Goal: Transaction & Acquisition: Book appointment/travel/reservation

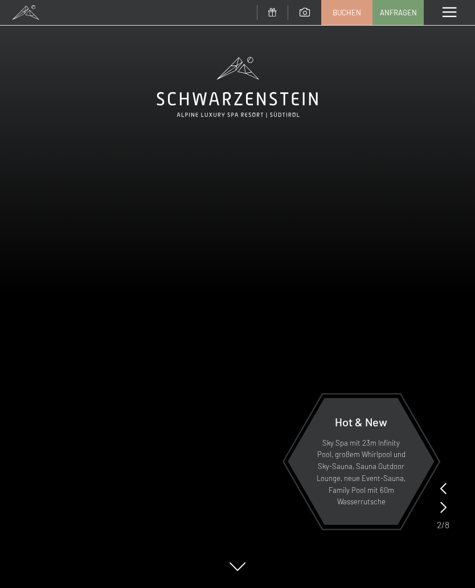
click at [352, 11] on span "Buchen" at bounding box center [346, 12] width 28 height 10
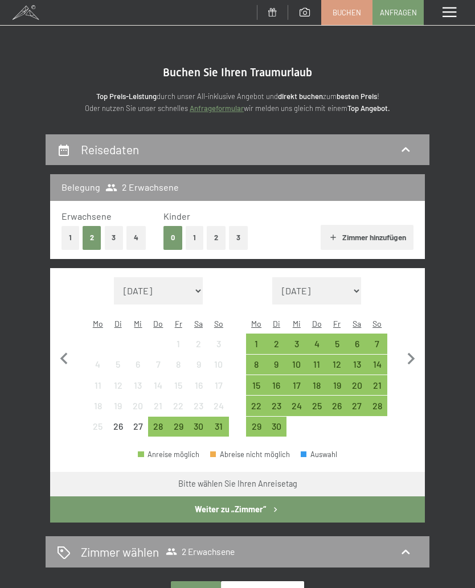
click at [416, 347] on icon "button" at bounding box center [411, 359] width 24 height 24
select select "2025-09-01"
select select "2025-10-01"
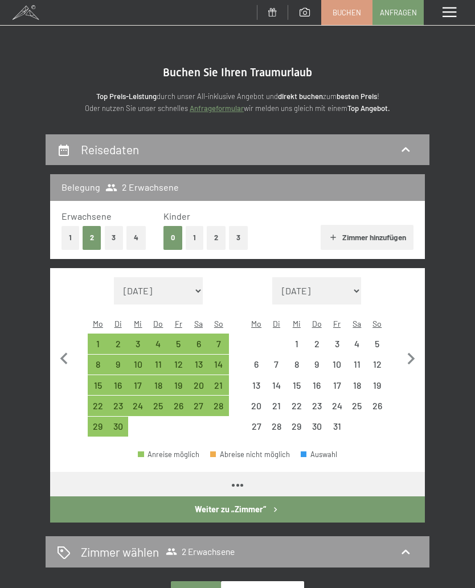
select select "2025-09-01"
select select "2025-10-01"
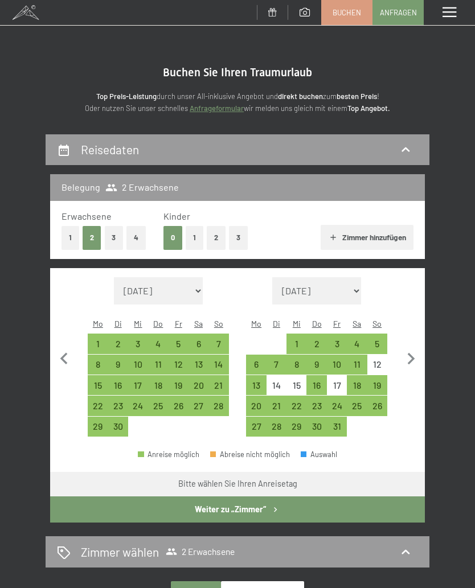
click at [357, 339] on div "4" at bounding box center [357, 348] width 18 height 18
select select "2025-09-01"
select select "2025-10-01"
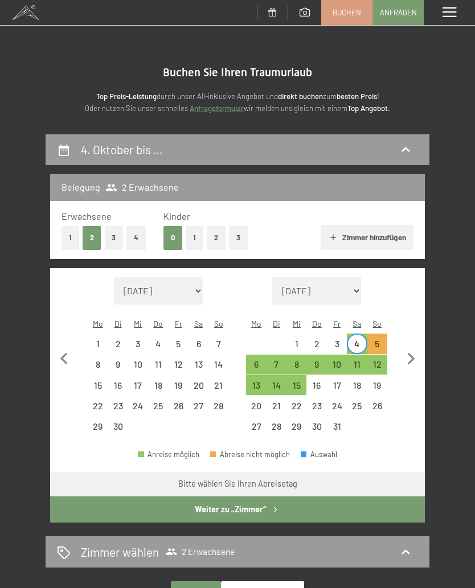
click at [356, 360] on div "11" at bounding box center [357, 369] width 18 height 18
select select "2025-09-01"
select select "2025-10-01"
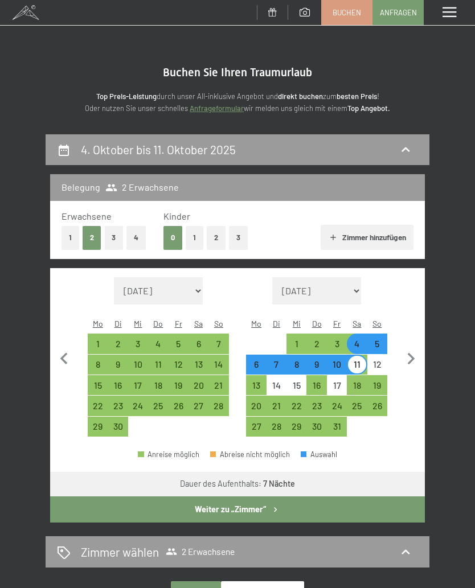
click at [112, 497] on button "Weiter zu „Zimmer“" at bounding box center [237, 509] width 374 height 26
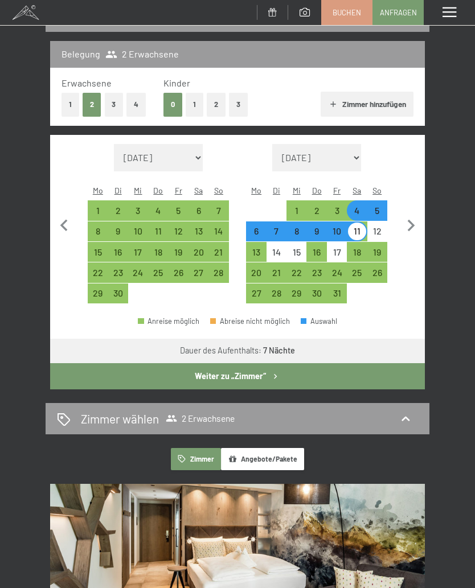
select select "2025-09-01"
select select "2025-10-01"
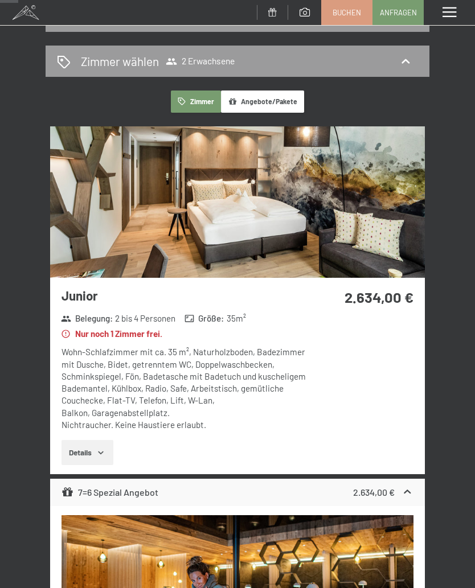
click at [407, 63] on icon at bounding box center [405, 62] width 14 height 14
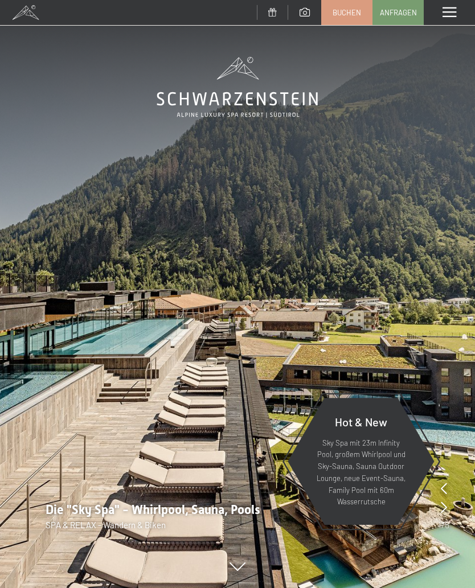
click at [352, 11] on span "Buchen" at bounding box center [346, 12] width 28 height 10
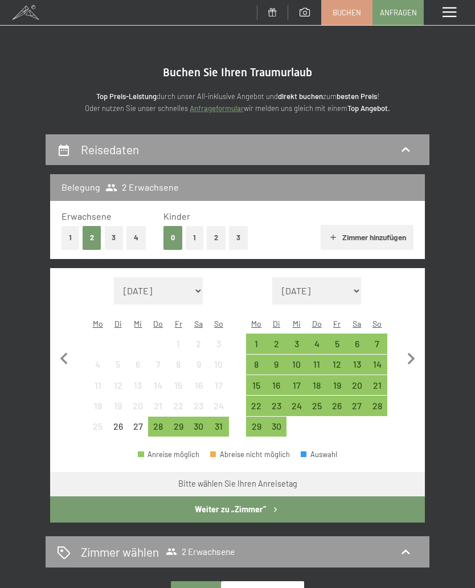
click at [99, 189] on div "Belegung 2 Erwachsene" at bounding box center [237, 187] width 374 height 26
click at [218, 233] on button "2" at bounding box center [216, 237] width 19 height 23
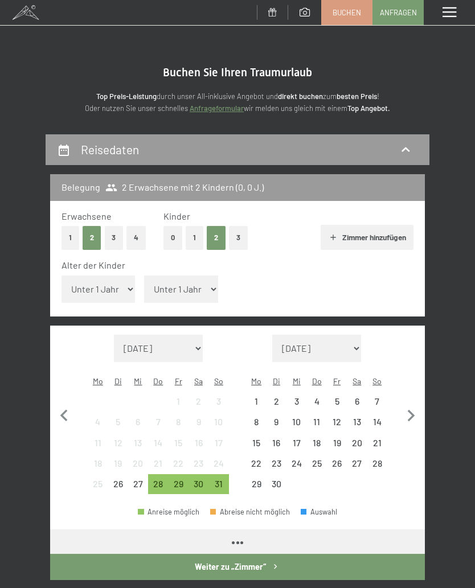
click at [91, 283] on select "Unter 1 Jahr 1 Jahr 2 Jahre 3 Jahre 4 Jahre 5 Jahre 6 Jahre 7 Jahre 8 Jahre 9 J…" at bounding box center [98, 288] width 74 height 27
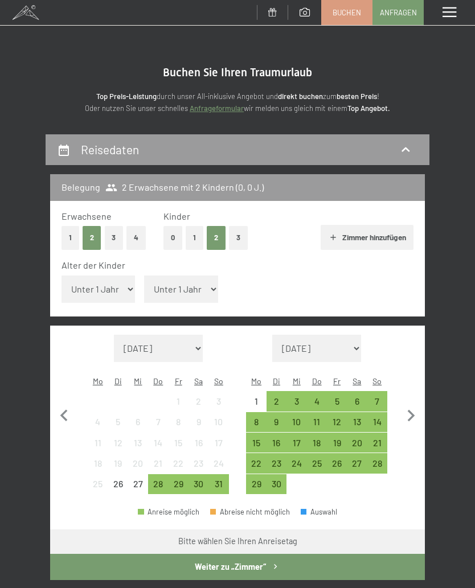
select select "16"
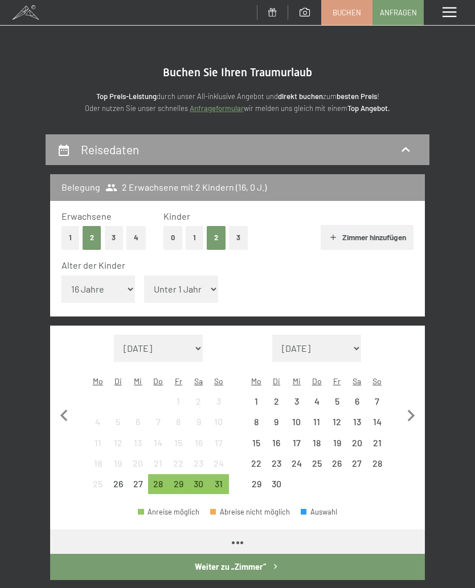
click at [156, 283] on select "Unter 1 Jahr 1 Jahr 2 Jahre 3 Jahre 4 Jahre 5 Jahre 6 Jahre 7 Jahre 8 Jahre 9 J…" at bounding box center [181, 288] width 74 height 27
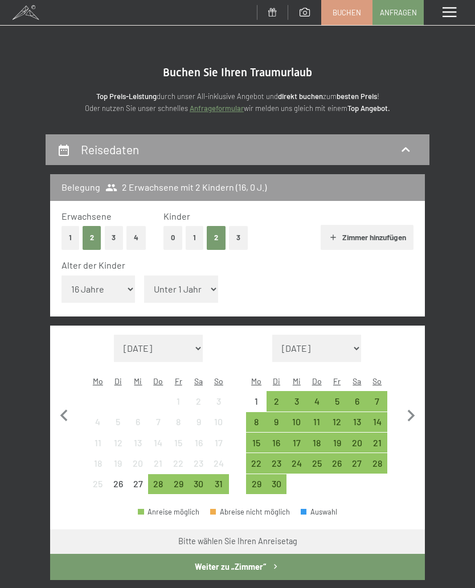
select select "16"
click at [376, 233] on button "Zimmer hinzufügen" at bounding box center [366, 237] width 93 height 25
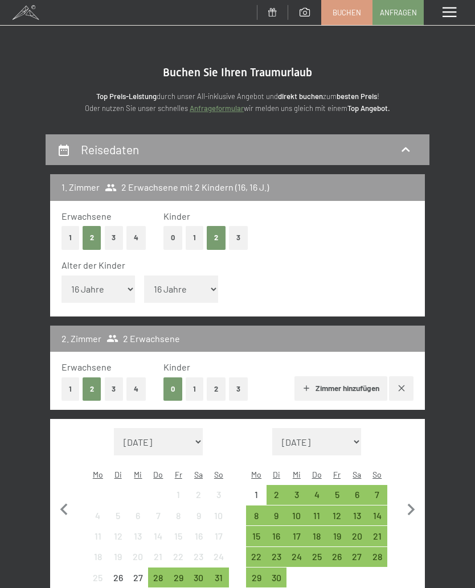
click at [64, 377] on button "1" at bounding box center [70, 388] width 18 height 23
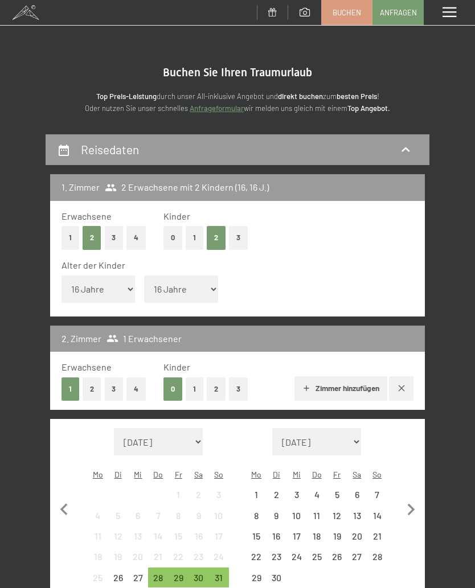
click at [196, 377] on button "1" at bounding box center [194, 388] width 18 height 23
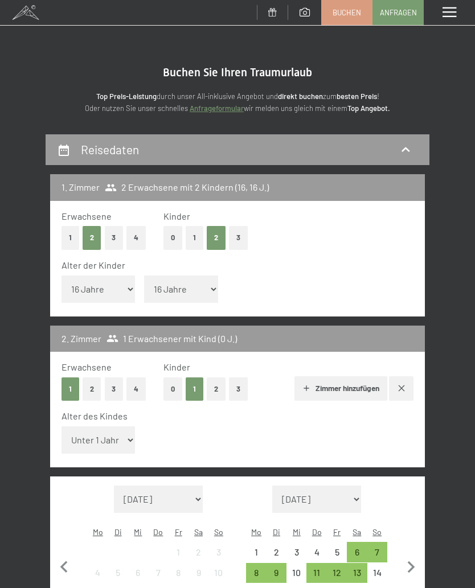
click at [69, 235] on button "1" at bounding box center [70, 237] width 18 height 23
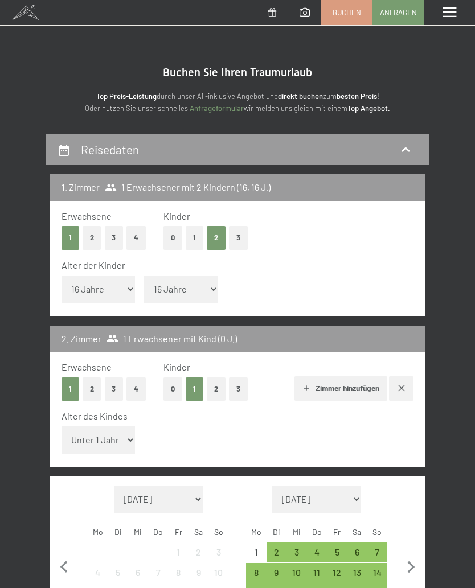
click at [195, 234] on button "1" at bounding box center [194, 237] width 18 height 23
select select "0"
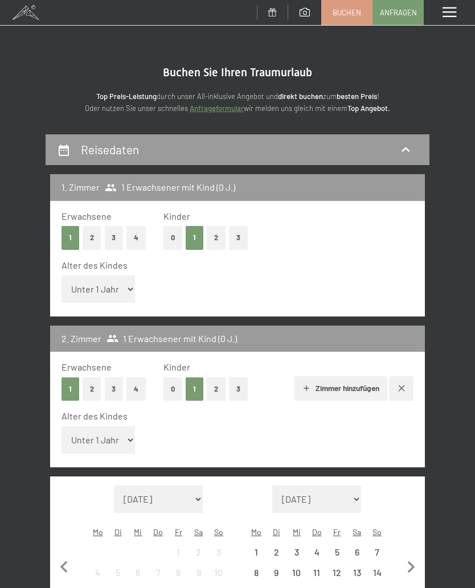
click at [77, 426] on select "Unter 1 Jahr 1 Jahr 2 Jahre 3 Jahre 4 Jahre 5 Jahre 6 Jahre 7 Jahre 8 Jahre 9 J…" at bounding box center [98, 439] width 74 height 27
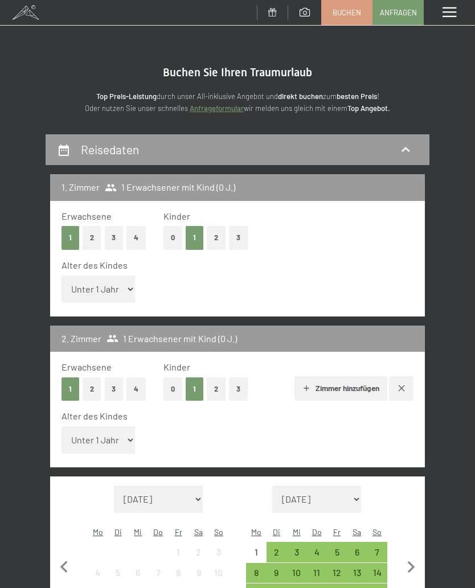
select select "16"
click at [89, 286] on select "Unter 1 Jahr 1 Jahr 2 Jahre 3 Jahre 4 Jahre 5 Jahre 6 Jahre 7 Jahre 8 Jahre 9 J…" at bounding box center [98, 288] width 74 height 27
select select "16"
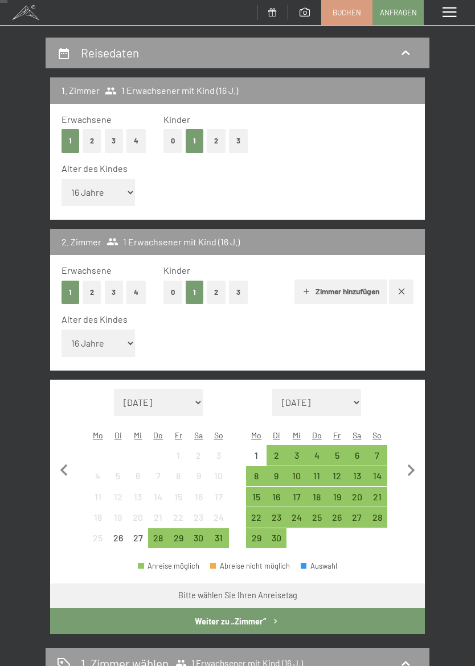
scroll to position [98, 0]
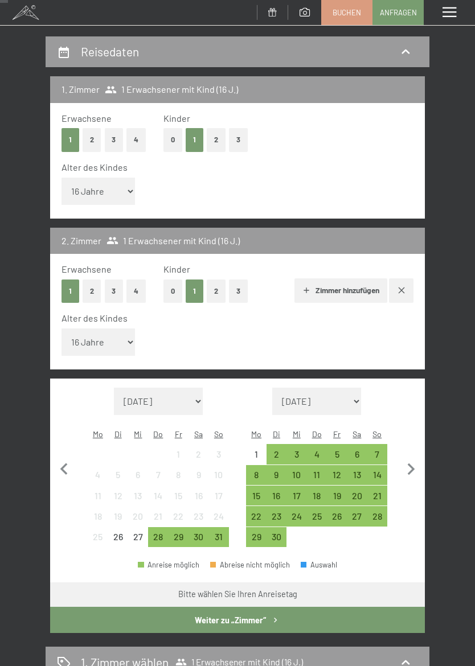
click at [413, 457] on icon "button" at bounding box center [411, 469] width 24 height 24
select select "2025-09-01"
select select "2025-10-01"
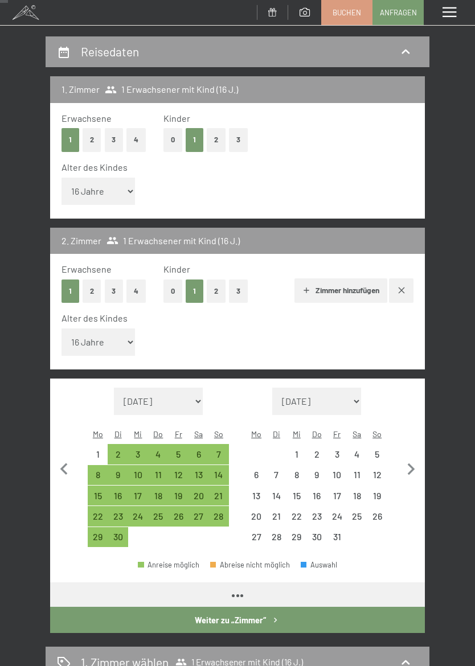
select select "2025-09-01"
select select "2025-10-01"
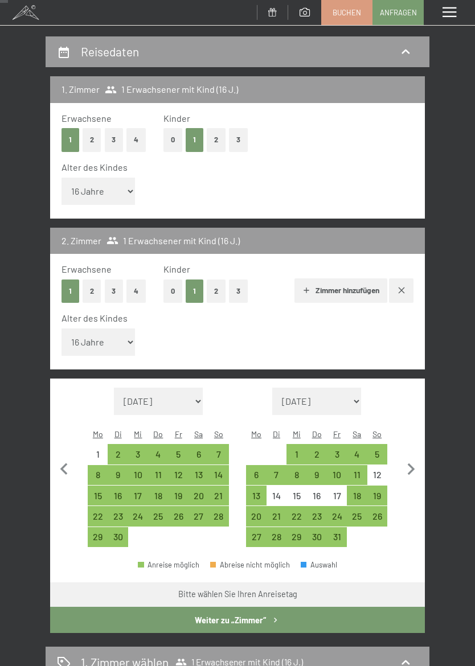
click at [357, 450] on div "4" at bounding box center [357, 459] width 18 height 18
select select "2025-09-01"
select select "2025-10-01"
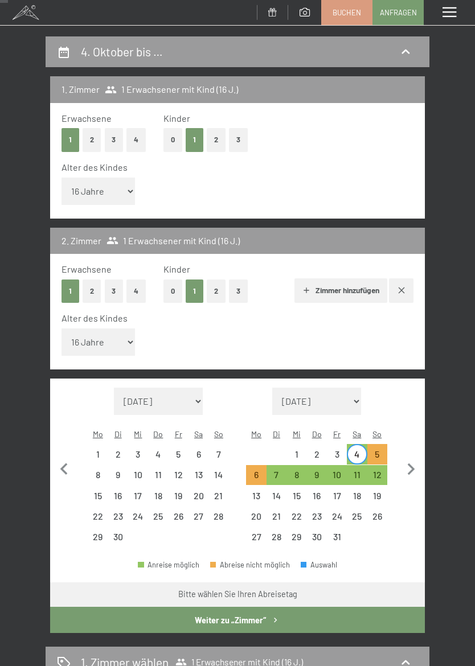
click at [354, 470] on div "11" at bounding box center [357, 479] width 18 height 18
select select "2025-09-01"
select select "2025-10-01"
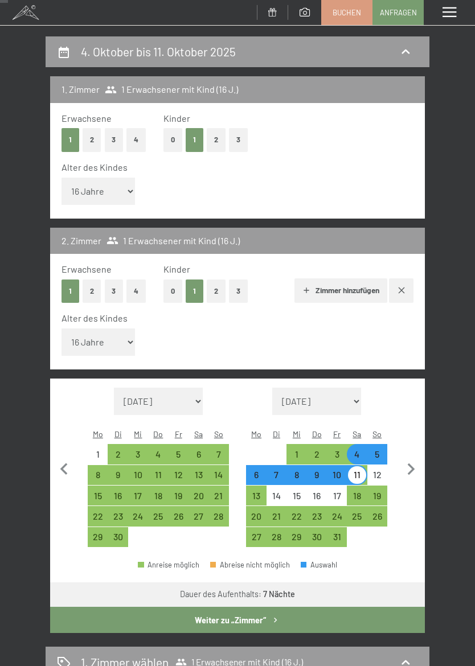
click at [141, 587] on button "Weiter zu „Zimmer“" at bounding box center [237, 620] width 374 height 26
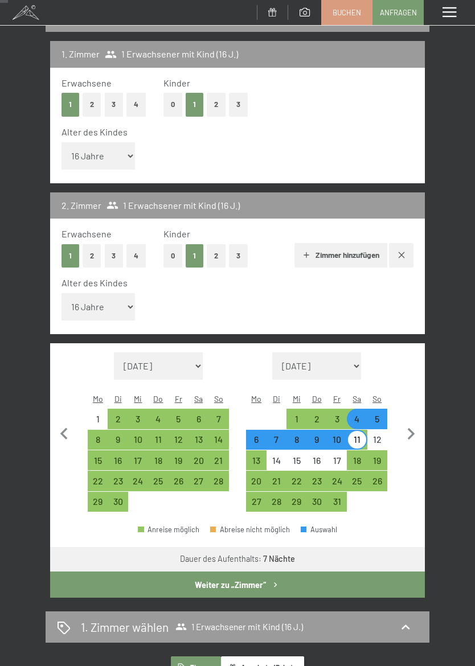
select select "2025-09-01"
select select "2025-10-01"
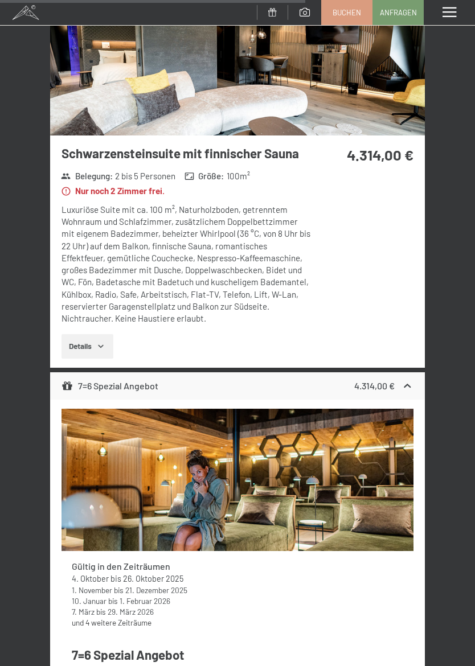
scroll to position [2002, 0]
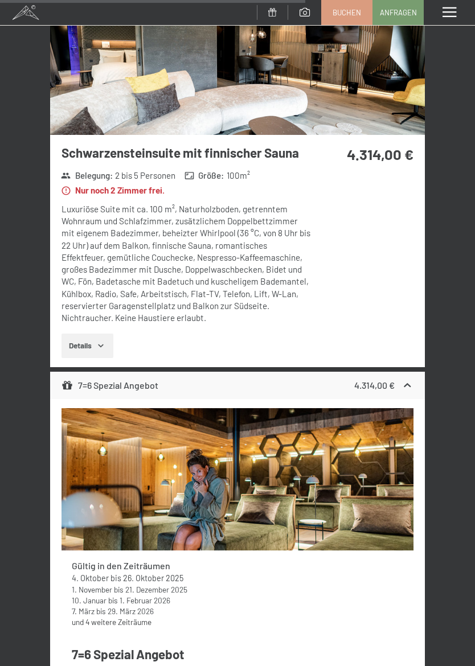
click at [85, 333] on button "Details" at bounding box center [87, 345] width 52 height 25
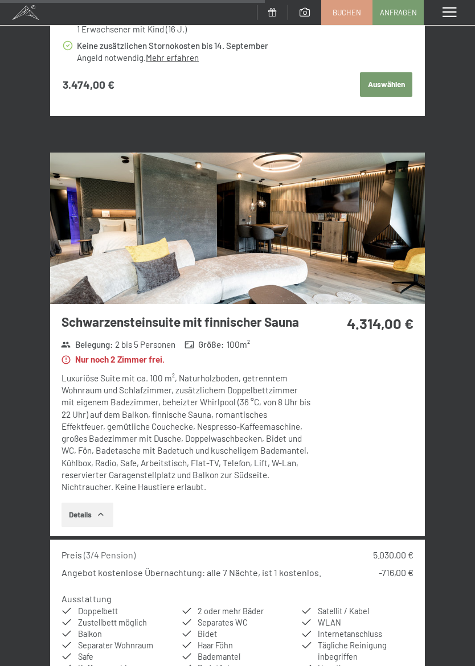
scroll to position [1837, 0]
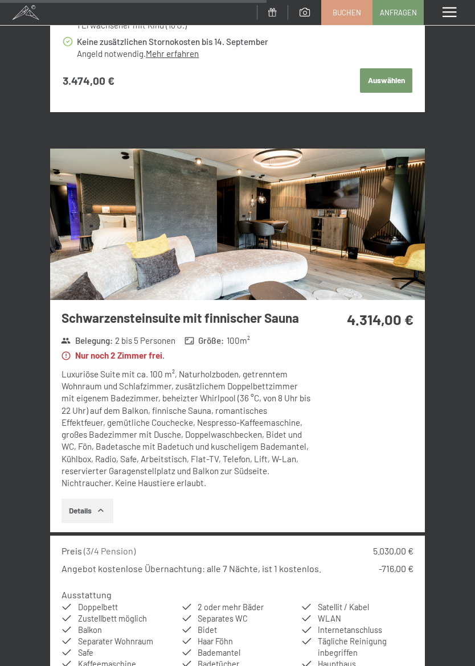
click at [159, 215] on img at bounding box center [237, 224] width 374 height 151
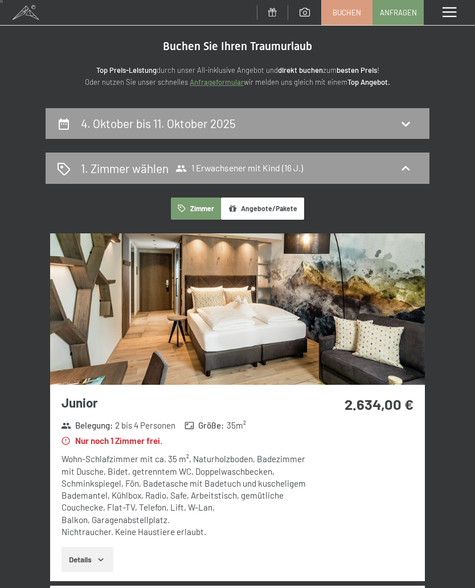
scroll to position [0, 0]
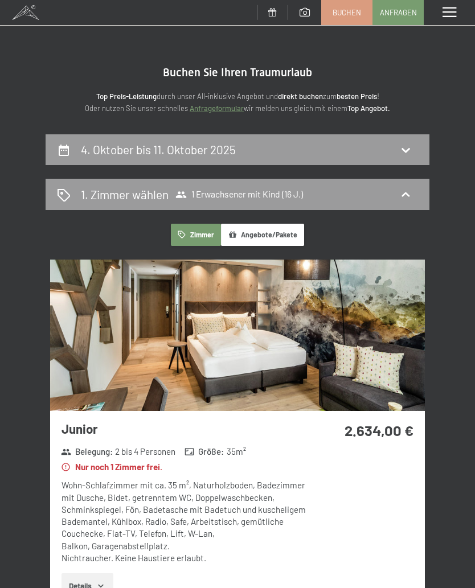
click at [25, 14] on span at bounding box center [25, 12] width 51 height 25
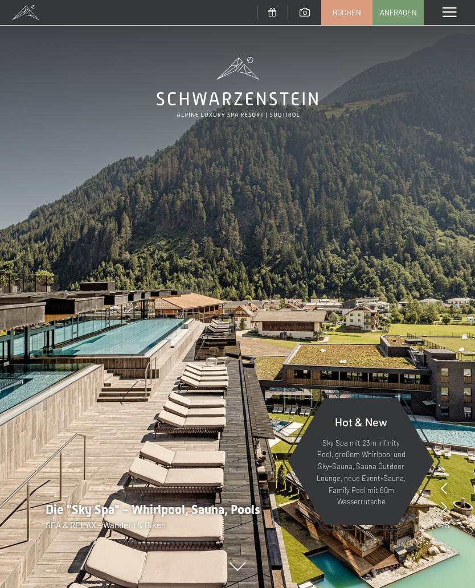
click at [389, 498] on p "Sky Spa mit 23m Infinity Pool, großem Whirlpool und Sky-Sauna, Sauna Outdoor Lo…" at bounding box center [360, 472] width 91 height 71
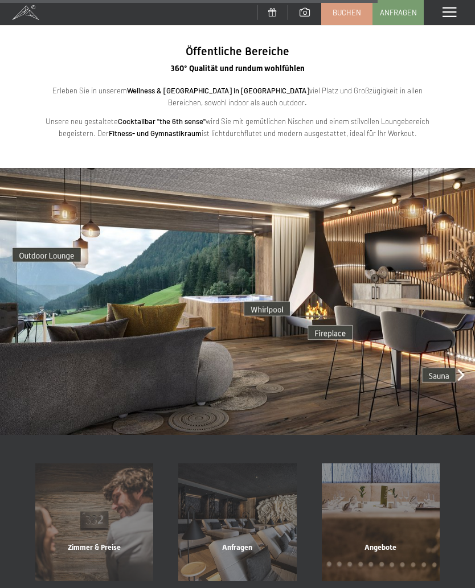
scroll to position [2076, 0]
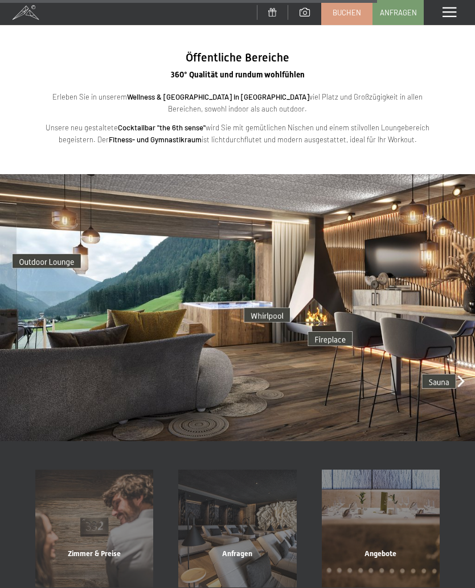
click at [77, 549] on div "Zimmer & Preise" at bounding box center [94, 568] width 143 height 39
